Goal: Task Accomplishment & Management: Manage account settings

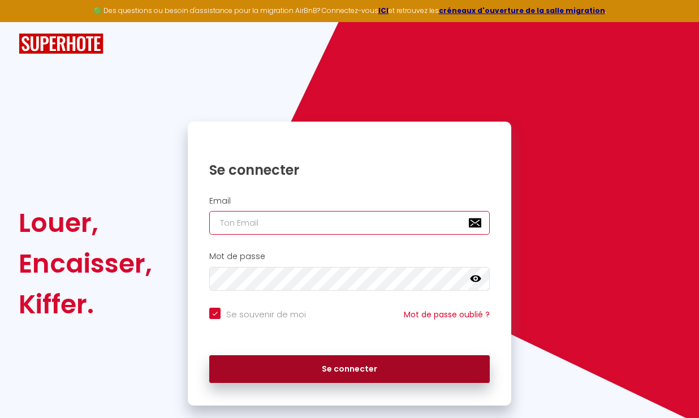
type input "[EMAIL_ADDRESS][DOMAIN_NAME]"
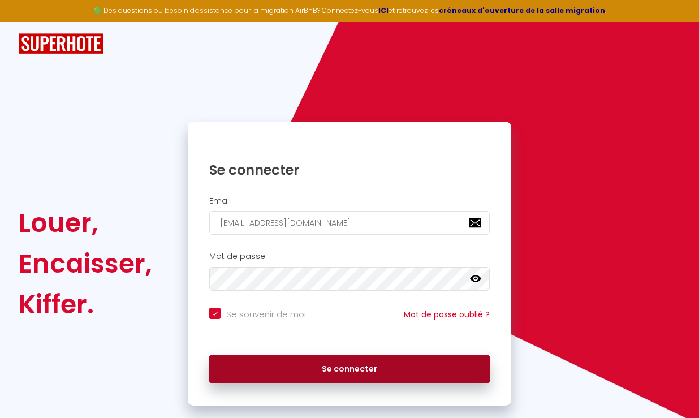
click at [315, 362] on button "Se connecter" at bounding box center [349, 369] width 280 height 28
checkbox input "true"
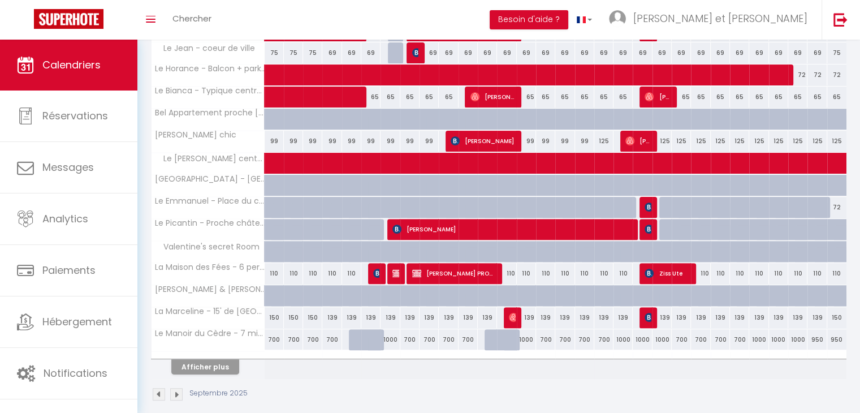
scroll to position [335, 0]
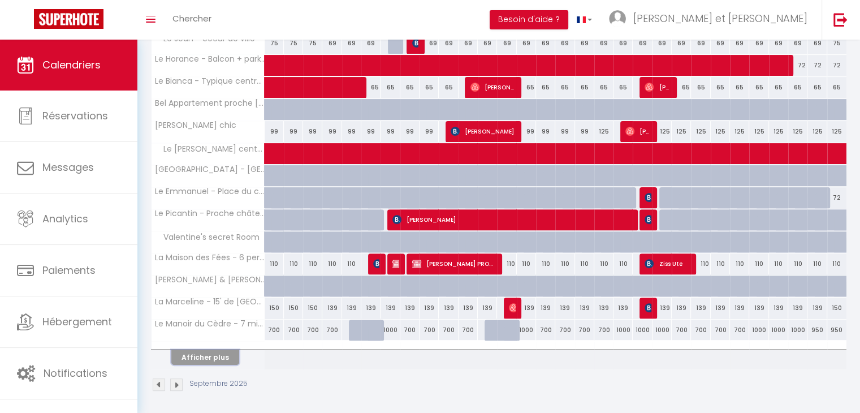
click at [226, 356] on button "Afficher plus" at bounding box center [205, 356] width 68 height 15
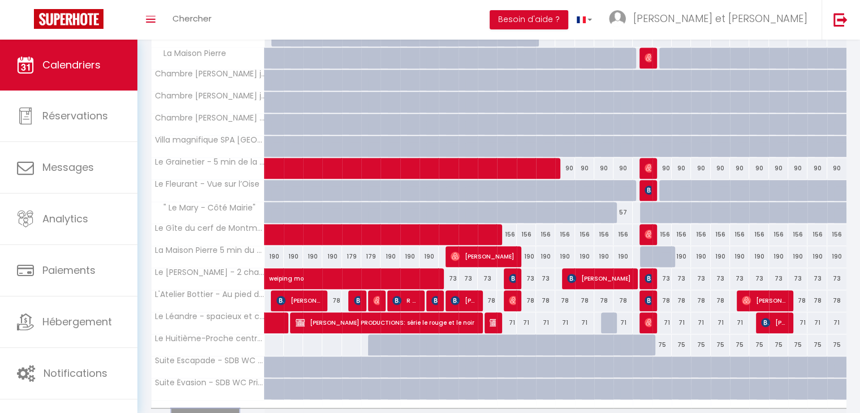
scroll to position [604, 0]
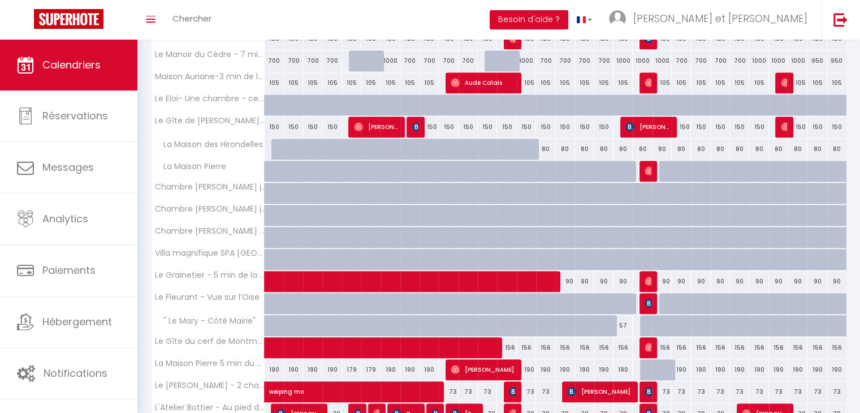
click at [546, 123] on div "150" at bounding box center [545, 126] width 19 height 21
type input "150"
type input "Lun 15 Septembre 2025"
type input "[DATE] Septembre 2025"
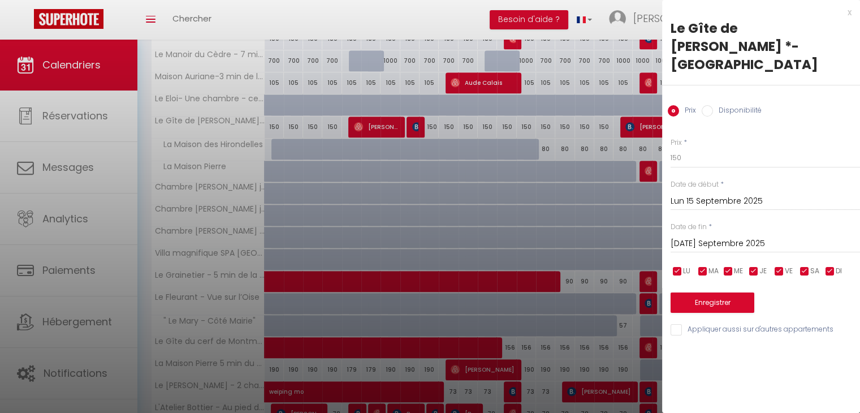
click at [707, 12] on div "x" at bounding box center [756, 13] width 189 height 14
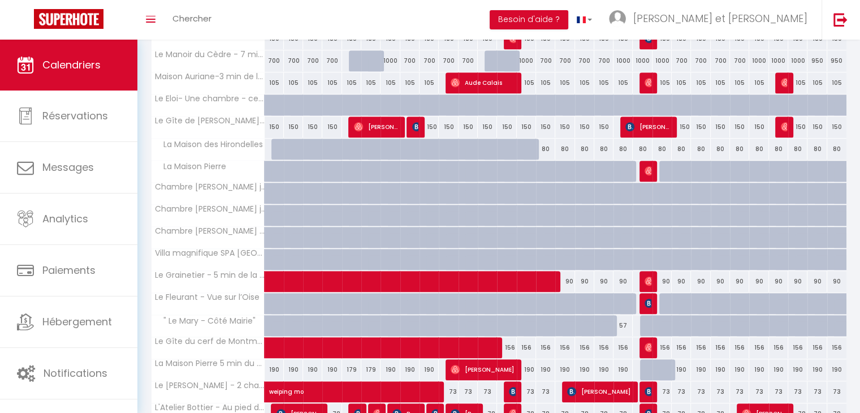
click at [604, 126] on div "150" at bounding box center [603, 126] width 19 height 21
type input "150"
type input "Jeu 18 Septembre 2025"
type input "Ven 19 Septembre 2025"
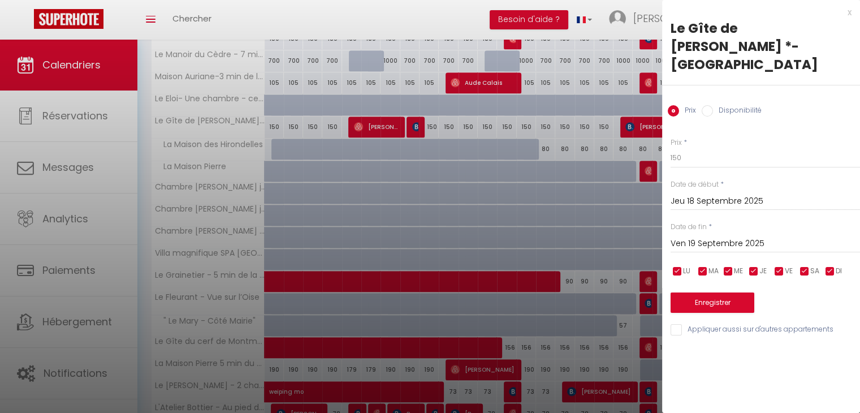
click at [707, 13] on div "x" at bounding box center [756, 13] width 189 height 14
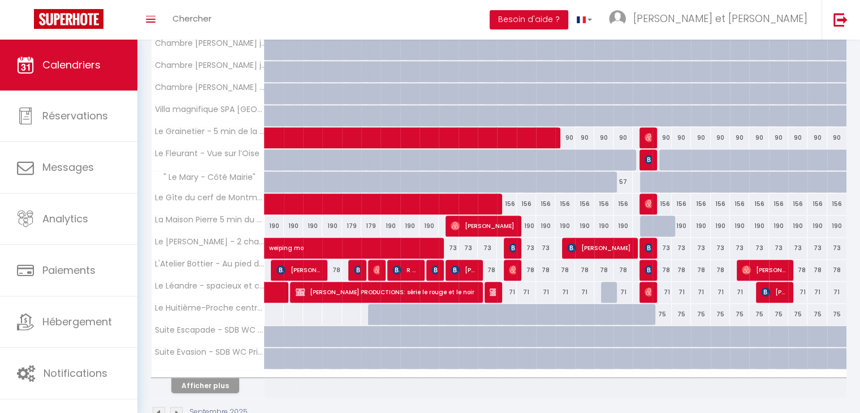
scroll to position [774, 0]
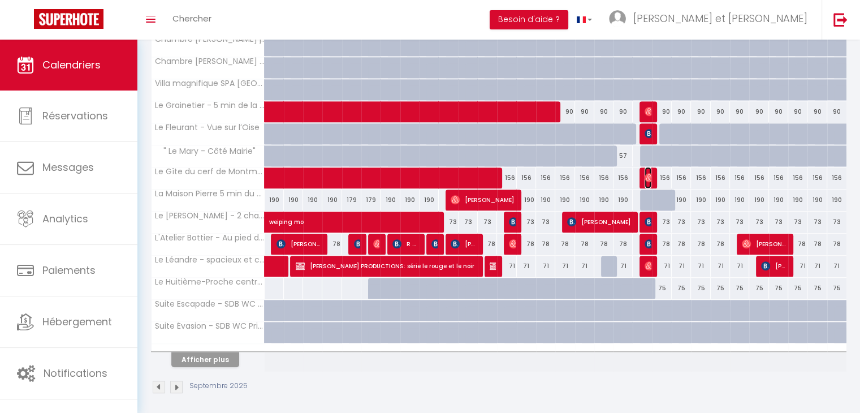
click at [651, 173] on img at bounding box center [649, 177] width 9 height 9
select select "OK"
select select "0"
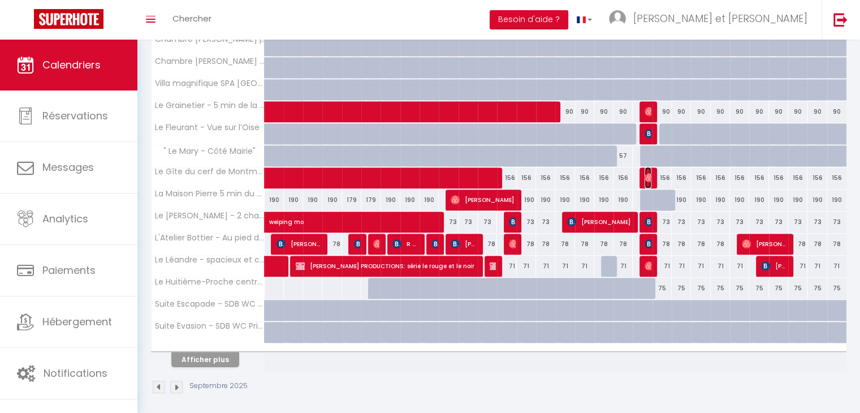
select select "1"
select select
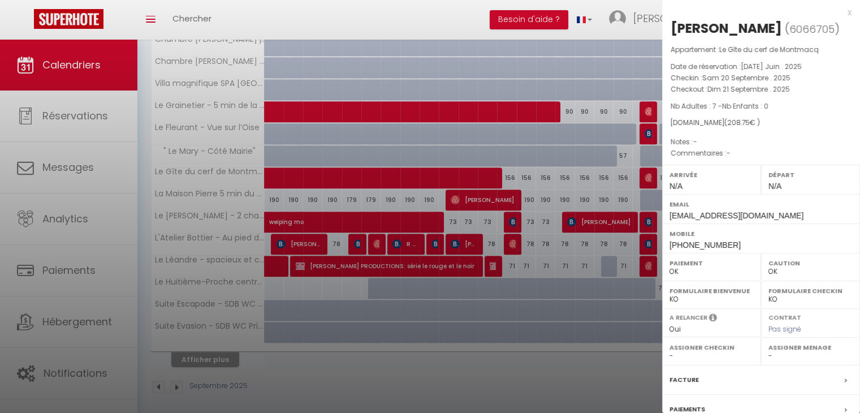
click at [651, 172] on div at bounding box center [430, 206] width 860 height 413
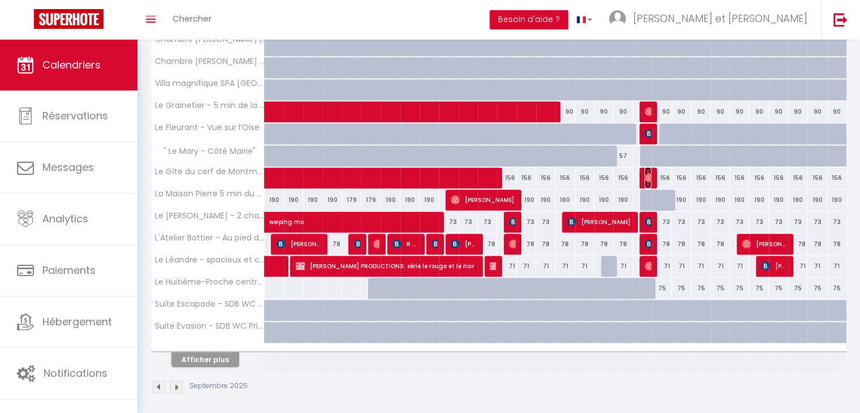
click at [645, 173] on img at bounding box center [649, 177] width 9 height 9
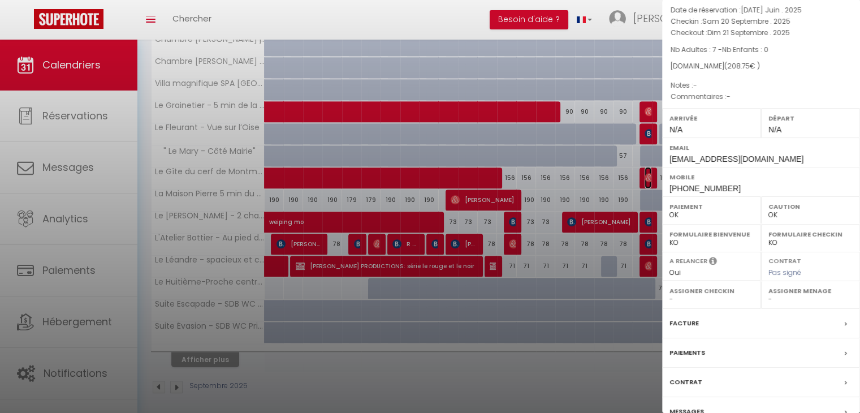
scroll to position [113, 0]
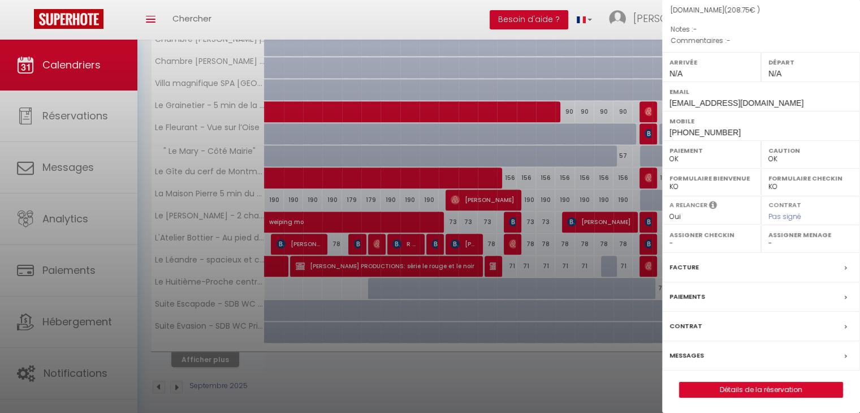
click at [602, 176] on div at bounding box center [430, 206] width 860 height 413
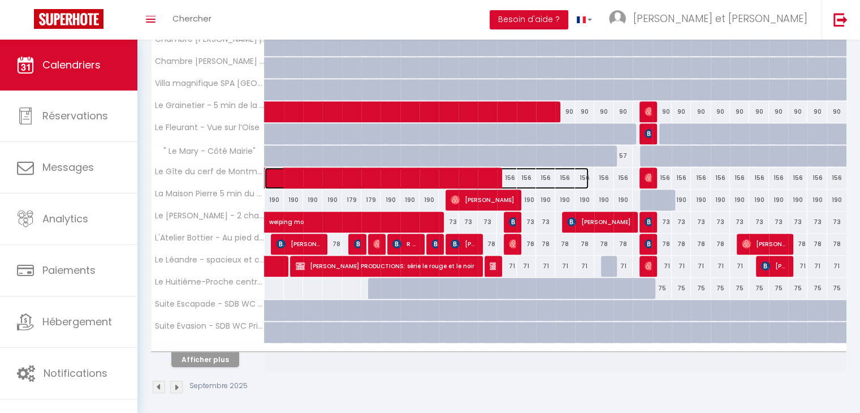
click at [465, 170] on span at bounding box center [433, 177] width 312 height 21
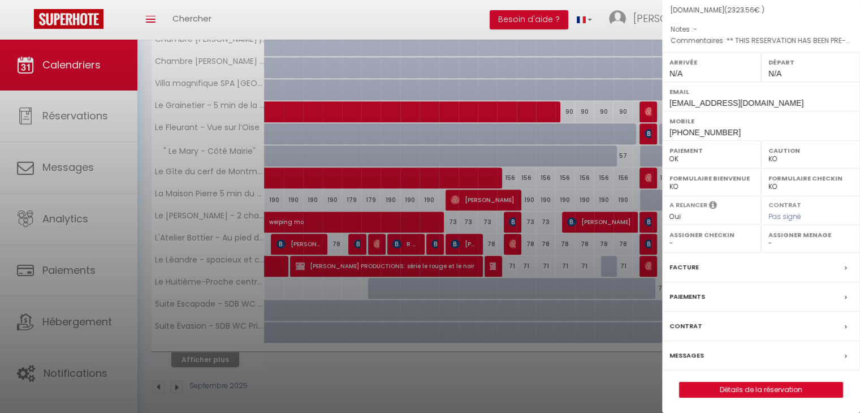
click at [572, 171] on div at bounding box center [430, 206] width 860 height 413
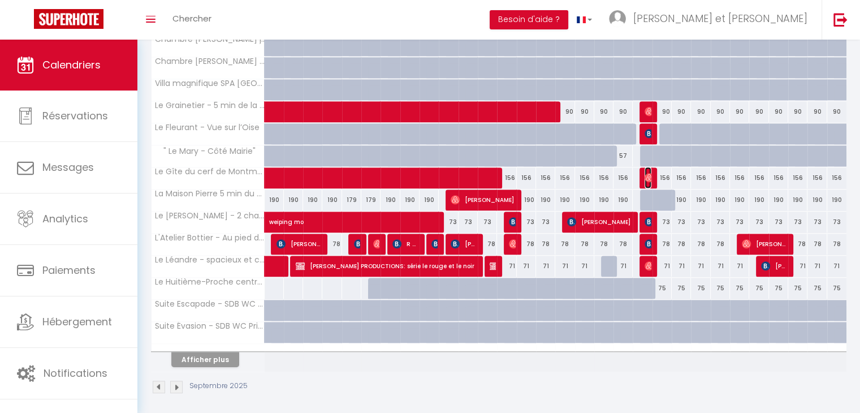
click at [649, 173] on img at bounding box center [649, 177] width 9 height 9
select select "OK"
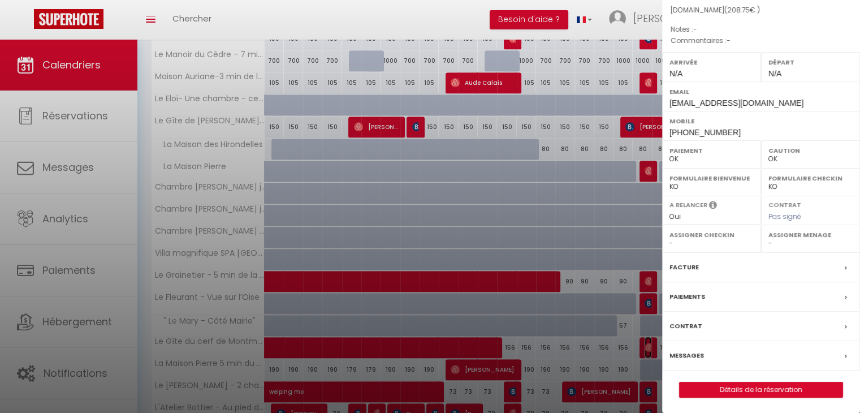
scroll to position [661, 0]
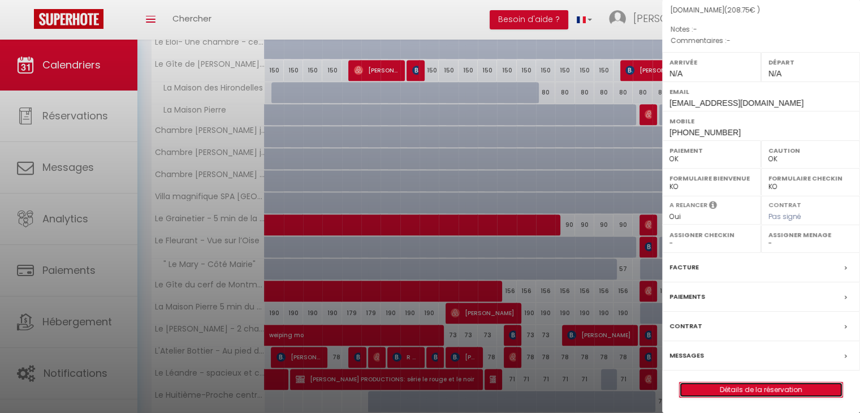
click at [707, 387] on link "Détails de la réservation" at bounding box center [761, 389] width 163 height 15
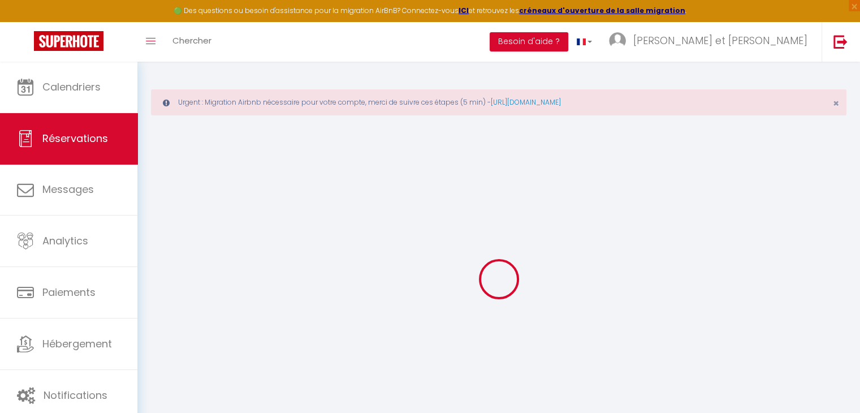
select select
checkbox input "false"
select select
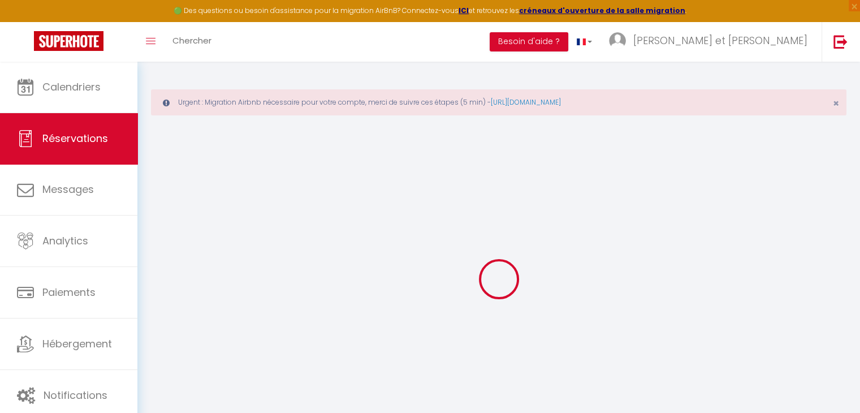
checkbox input "false"
select select
checkbox input "false"
type input "80"
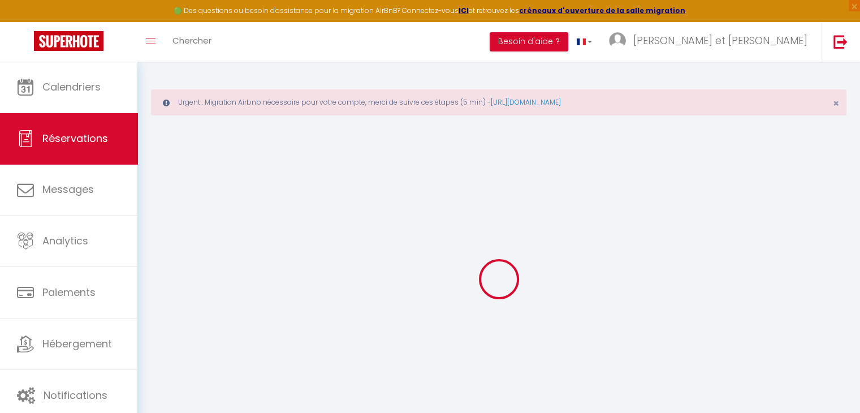
type input "3.75"
select select
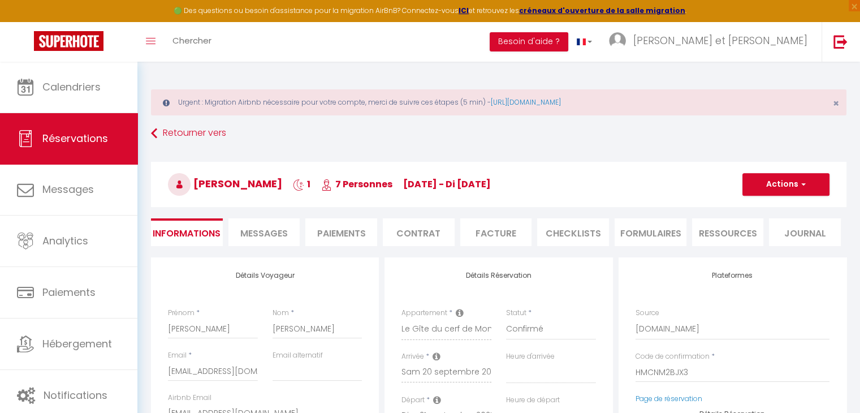
checkbox input "false"
select select
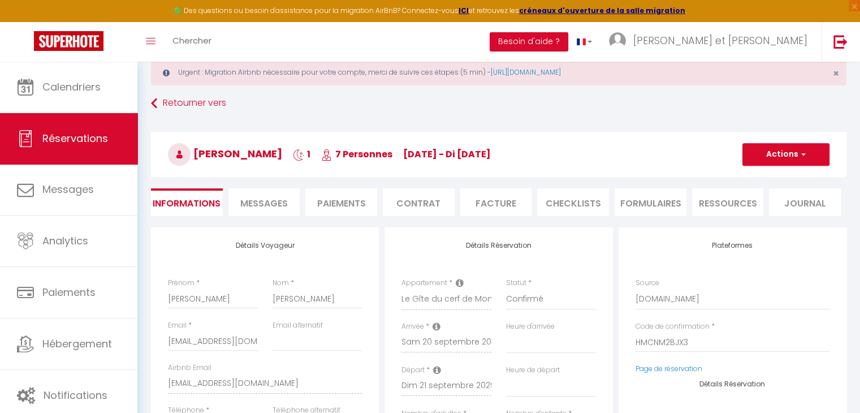
scroll to position [57, 0]
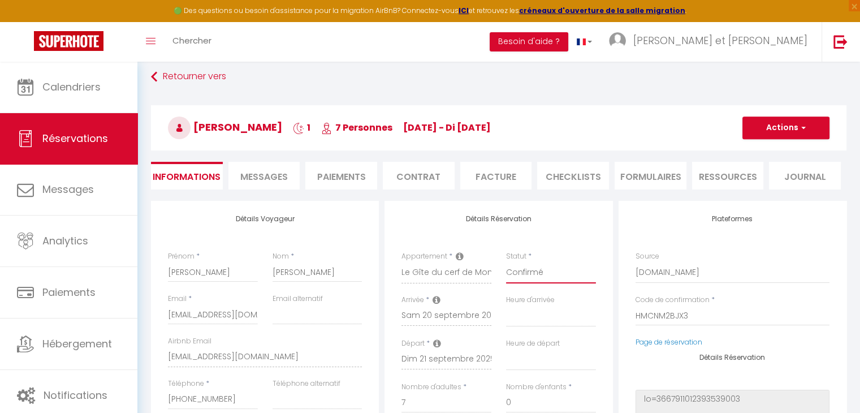
click at [543, 270] on select "Confirmé Non Confirmé [PERSON_NAME] par le voyageur No Show Request" at bounding box center [551, 272] width 90 height 21
select select "0"
click at [506, 262] on select "Confirmé Non Confirmé [PERSON_NAME] par le voyageur No Show Request" at bounding box center [551, 272] width 90 height 21
select select
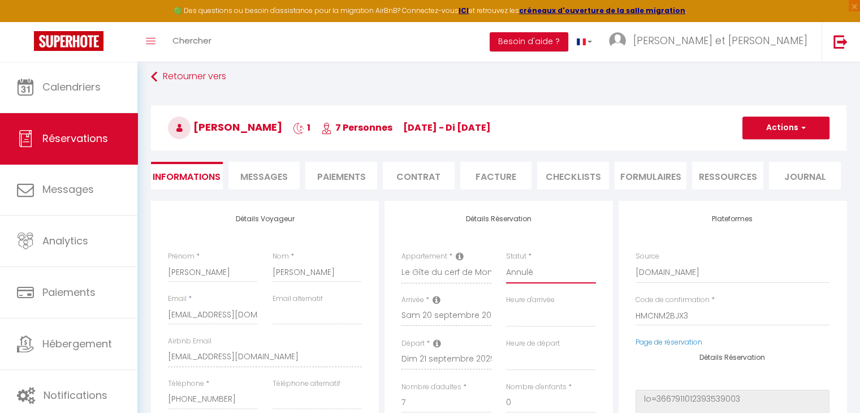
checkbox input "false"
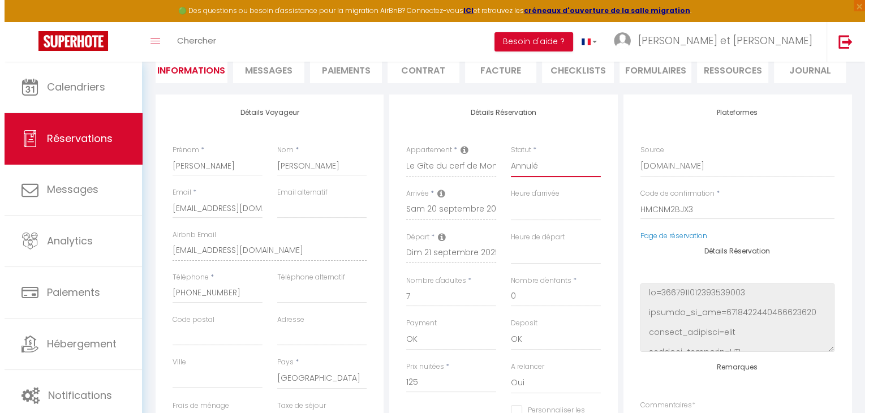
scroll to position [71, 0]
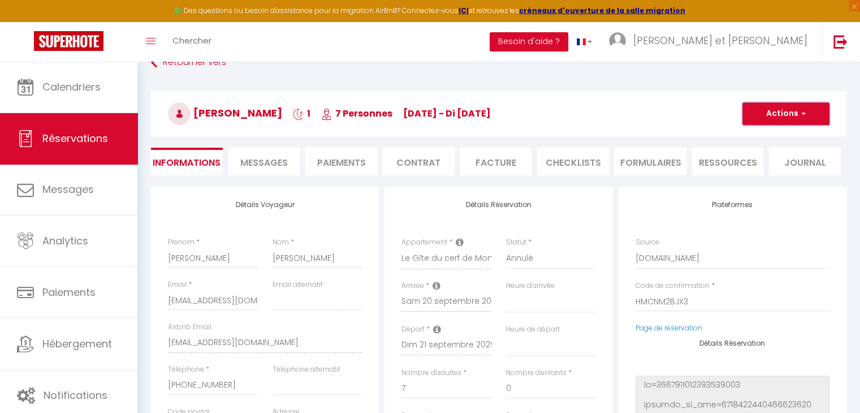
click at [707, 111] on span "button" at bounding box center [801, 114] width 7 height 10
click at [707, 138] on link "Enregistrer" at bounding box center [774, 138] width 89 height 15
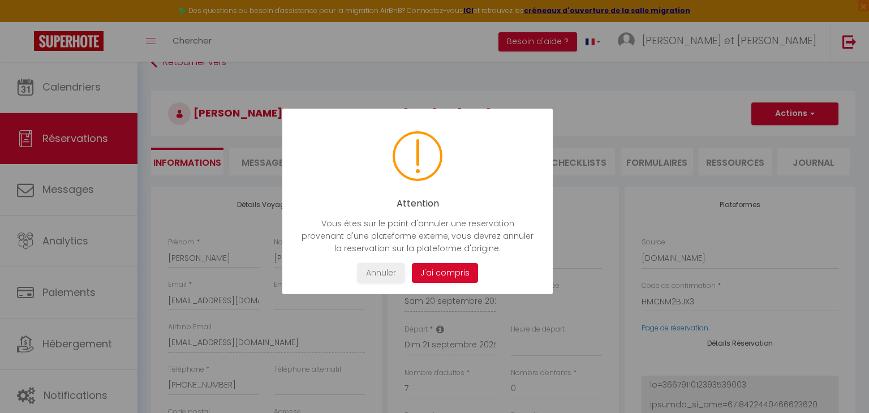
click at [459, 274] on button "J'ai compris" at bounding box center [445, 273] width 66 height 20
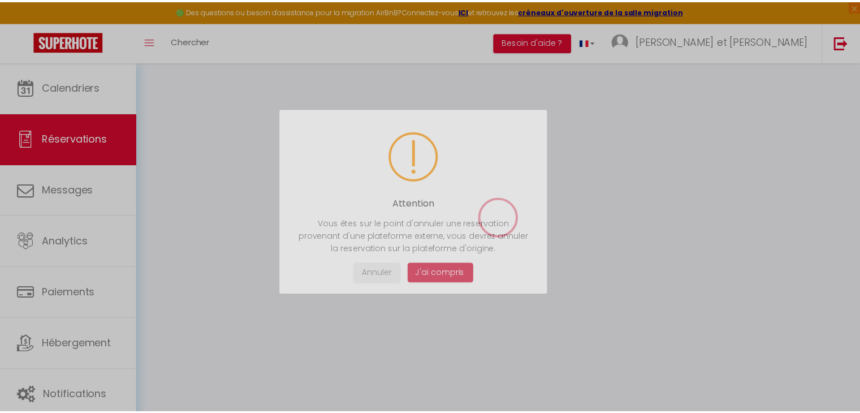
scroll to position [61, 0]
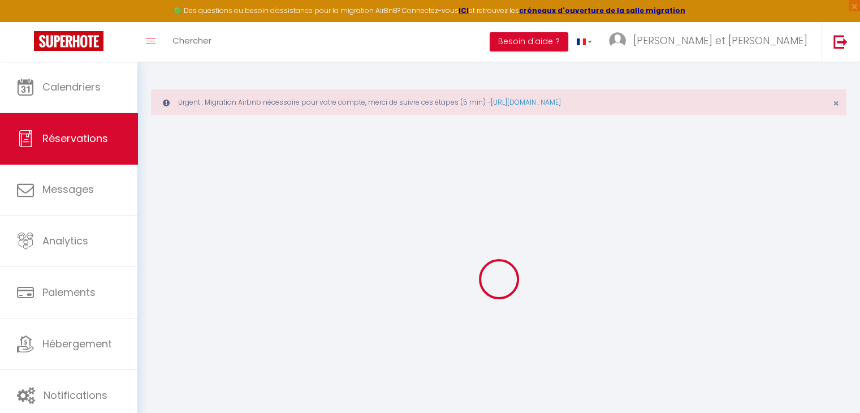
select select "not_cancelled"
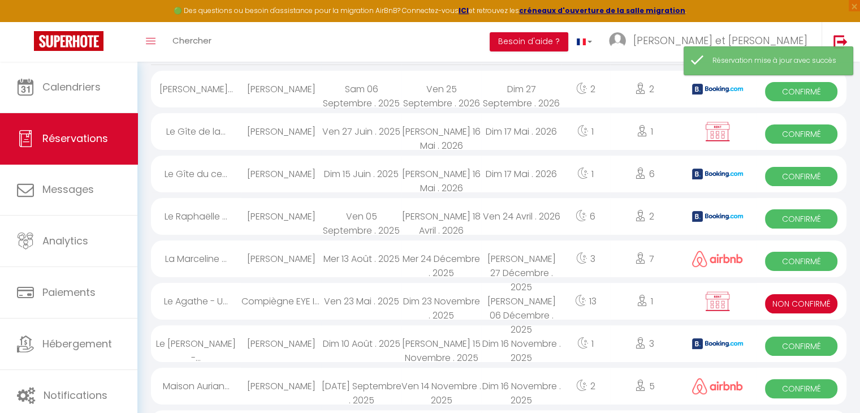
scroll to position [170, 0]
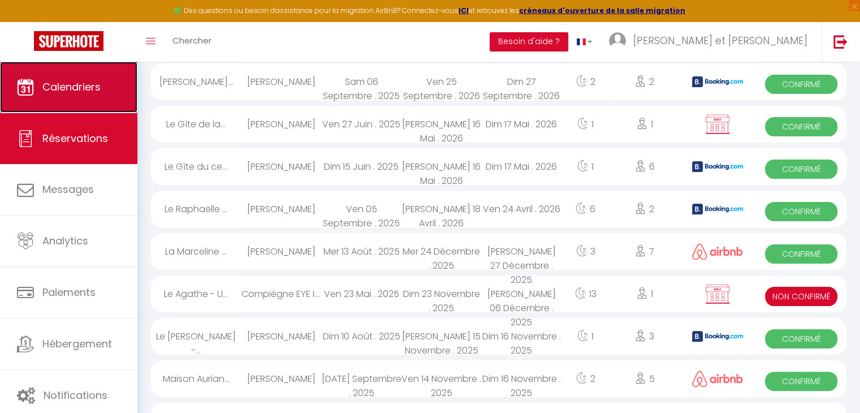
click at [71, 84] on span "Calendriers" at bounding box center [71, 87] width 58 height 14
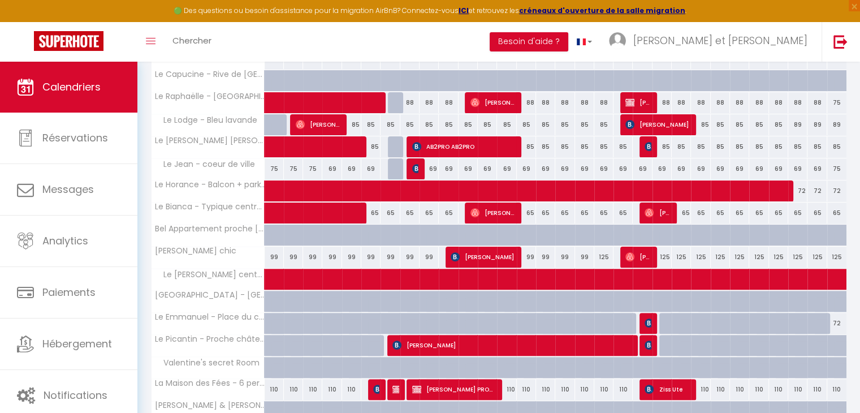
scroll to position [405, 0]
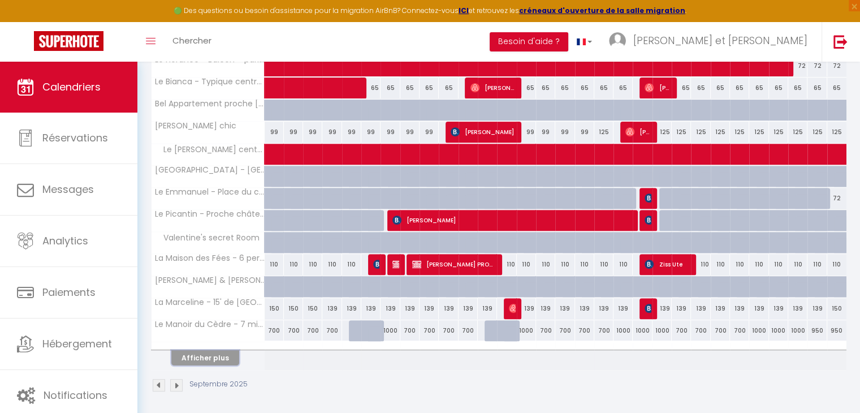
click at [216, 358] on button "Afficher plus" at bounding box center [205, 357] width 68 height 15
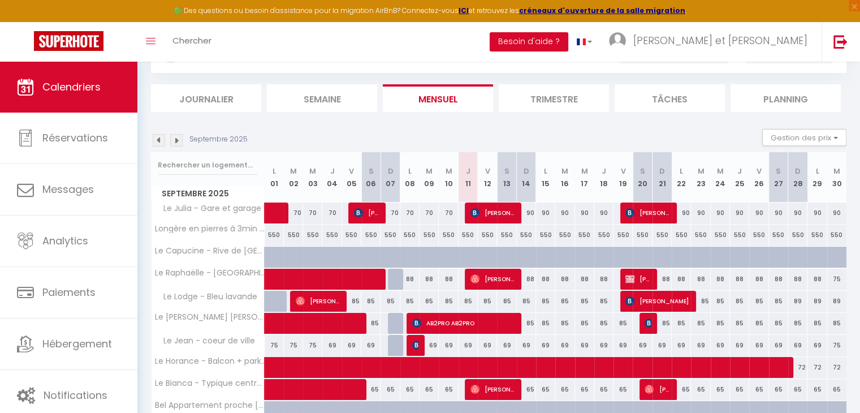
scroll to position [0, 0]
